Goal: Find specific page/section

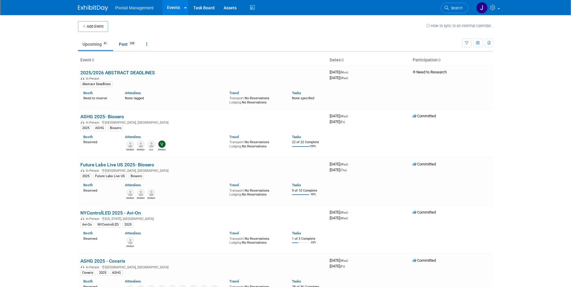
click at [459, 1] on li "Search" at bounding box center [454, 7] width 28 height 15
click at [454, 6] on span "Search" at bounding box center [455, 8] width 14 height 5
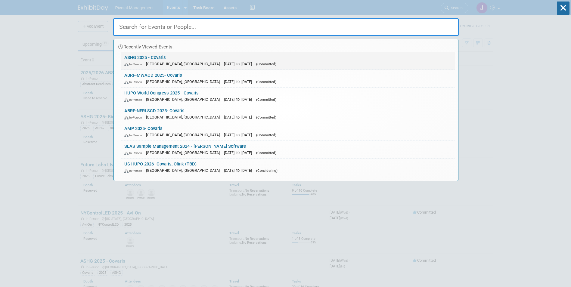
click at [252, 60] on link "ASHG 2025 - Covaris In-Person Boston, MA Oct 15, 2025 to Oct 17, 2025 (Committe…" at bounding box center [288, 60] width 334 height 17
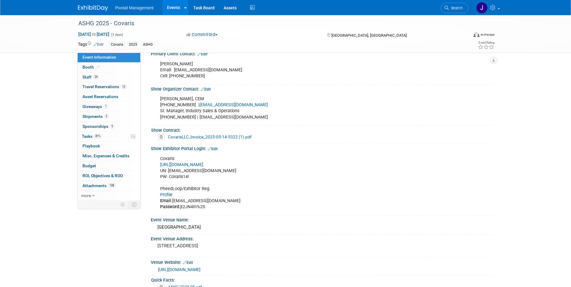
scroll to position [331, 0]
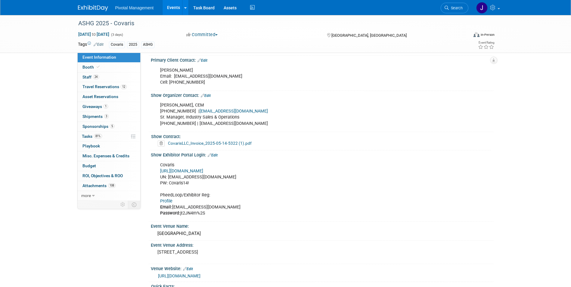
click at [171, 199] on link "Profile" at bounding box center [166, 201] width 12 height 5
